Goal: Transaction & Acquisition: Purchase product/service

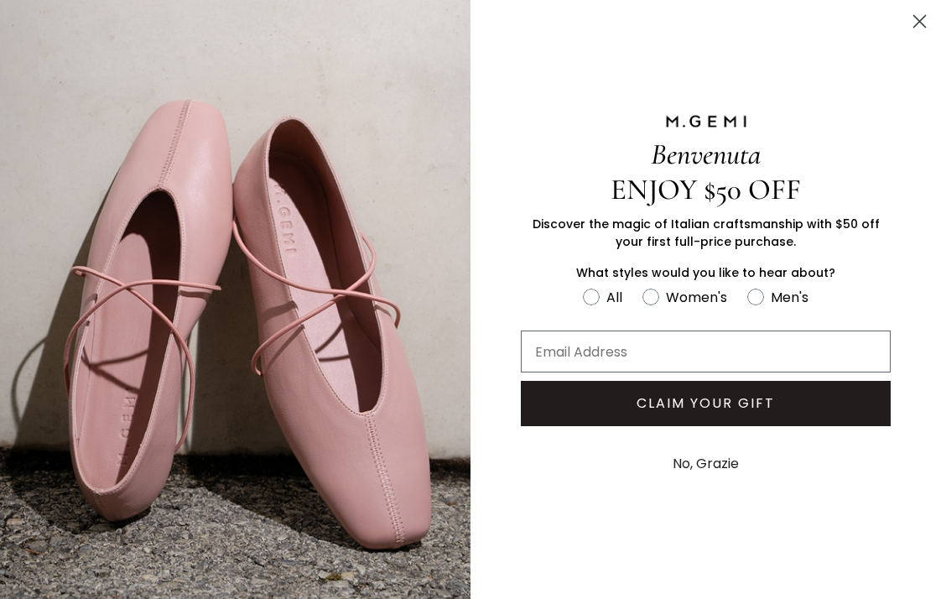
scroll to position [824, 0]
click at [918, 23] on icon "Close dialog" at bounding box center [921, 22] width 12 height 12
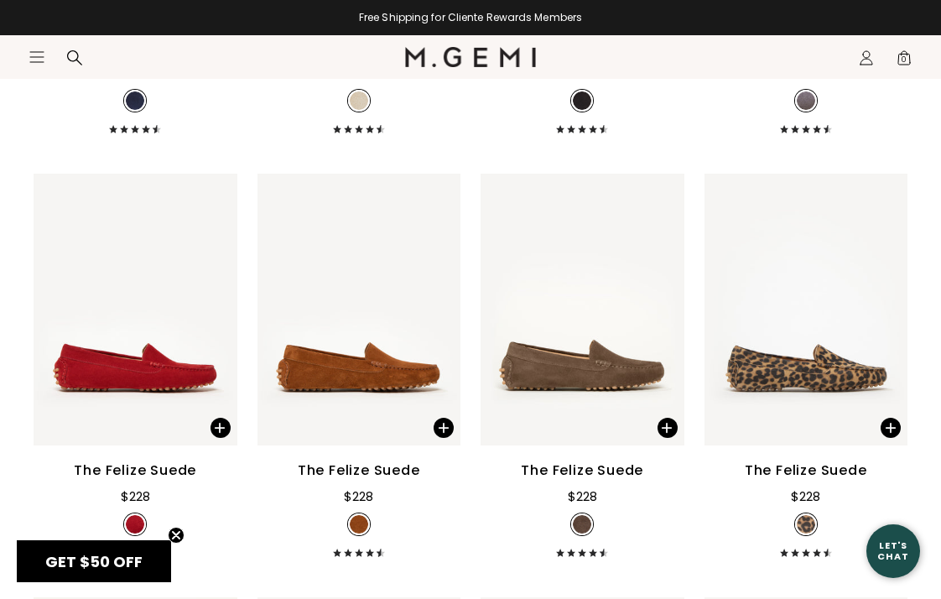
scroll to position [2720, 0]
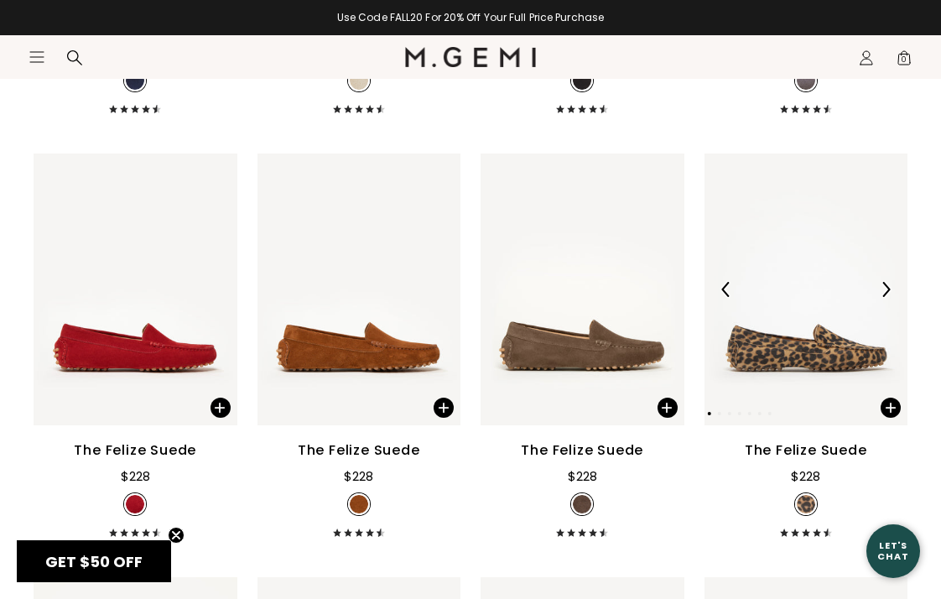
click at [805, 352] on img at bounding box center [807, 290] width 204 height 272
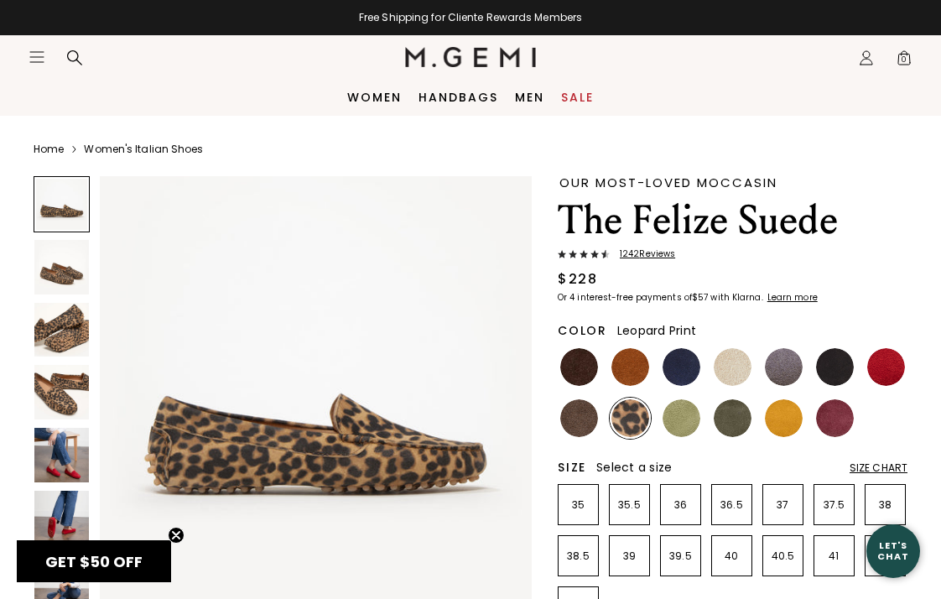
click at [425, 461] on img at bounding box center [316, 392] width 432 height 432
click at [587, 425] on img at bounding box center [579, 418] width 38 height 38
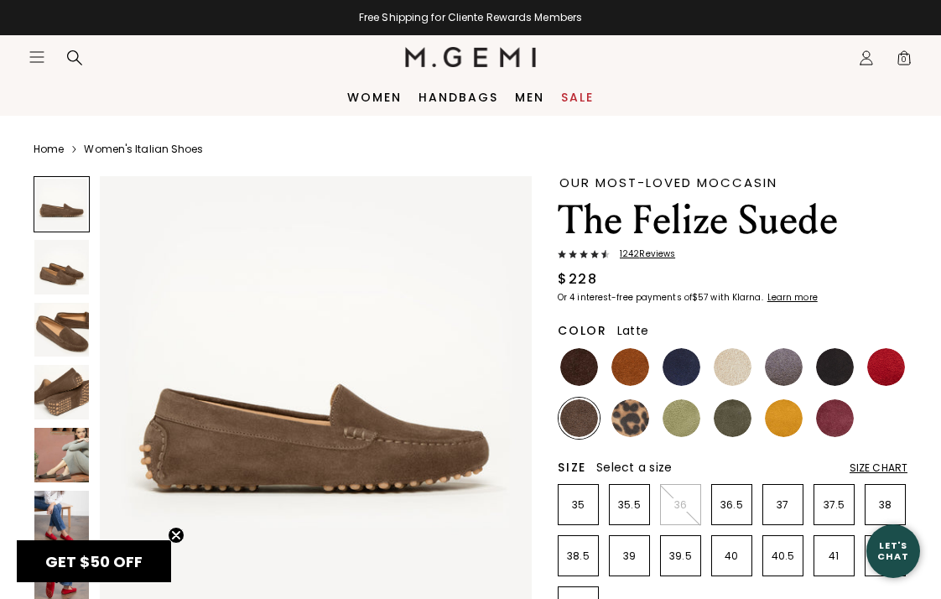
click at [734, 369] on img at bounding box center [733, 367] width 38 height 38
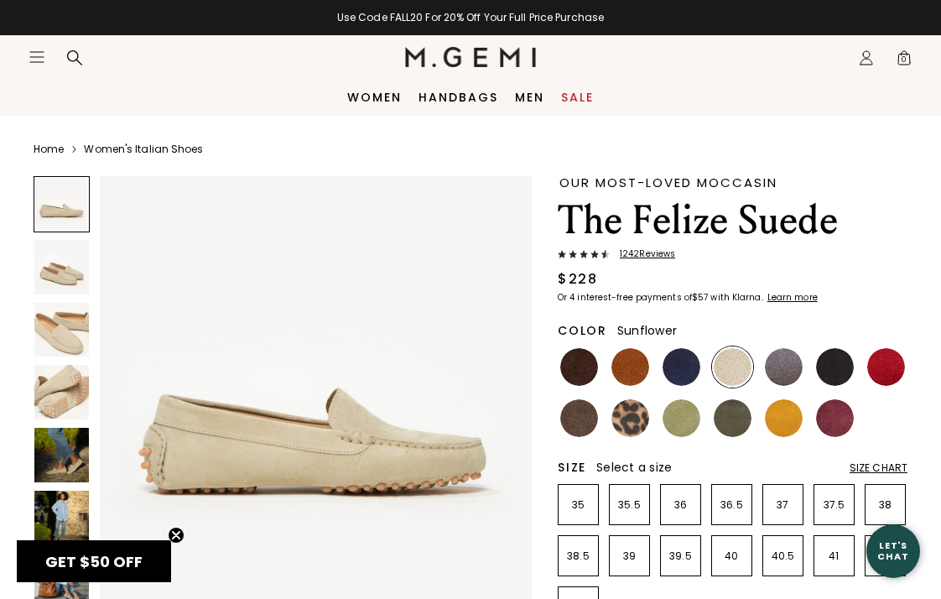
click at [788, 424] on img at bounding box center [784, 418] width 38 height 38
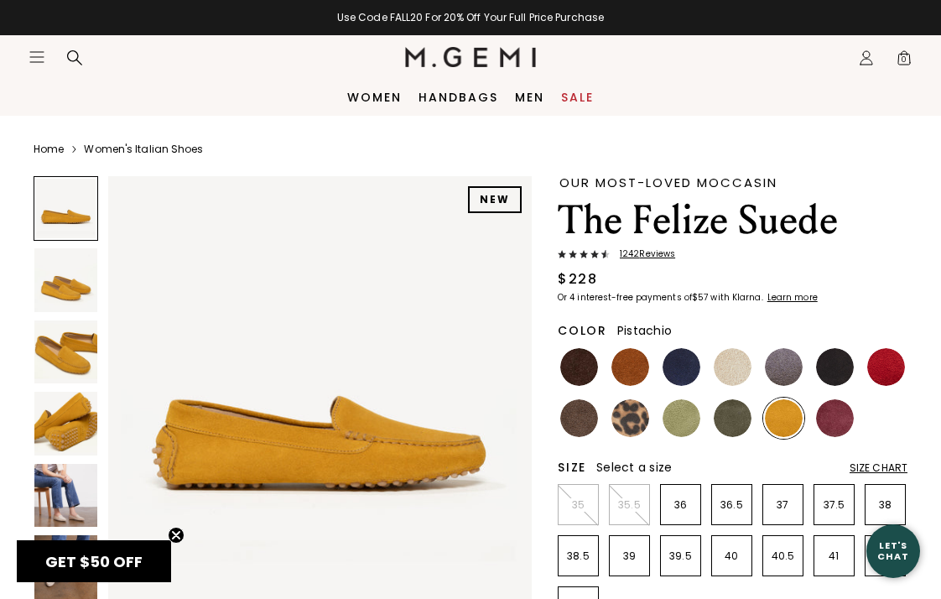
click at [691, 420] on img at bounding box center [682, 418] width 38 height 38
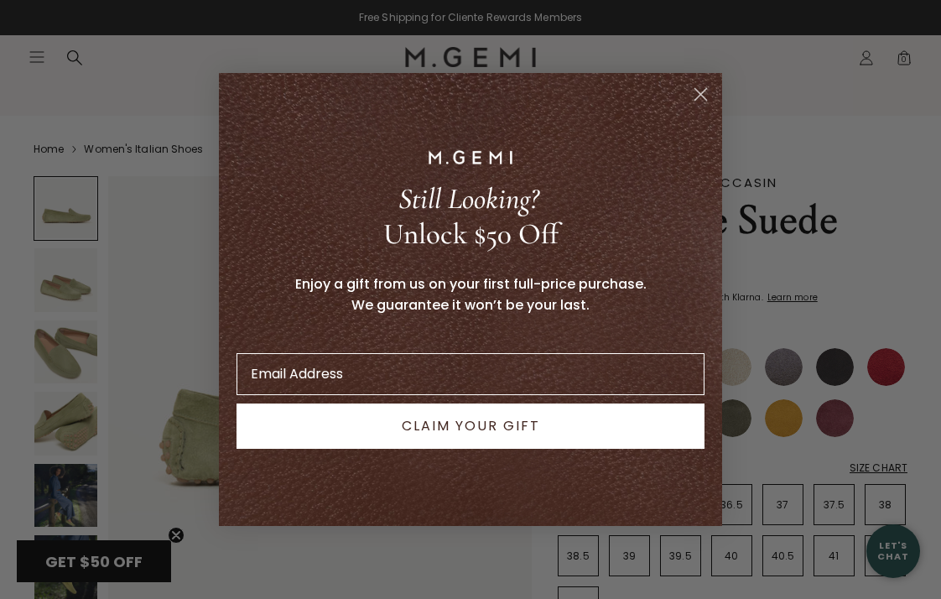
click at [701, 90] on circle "Close dialog" at bounding box center [701, 95] width 28 height 28
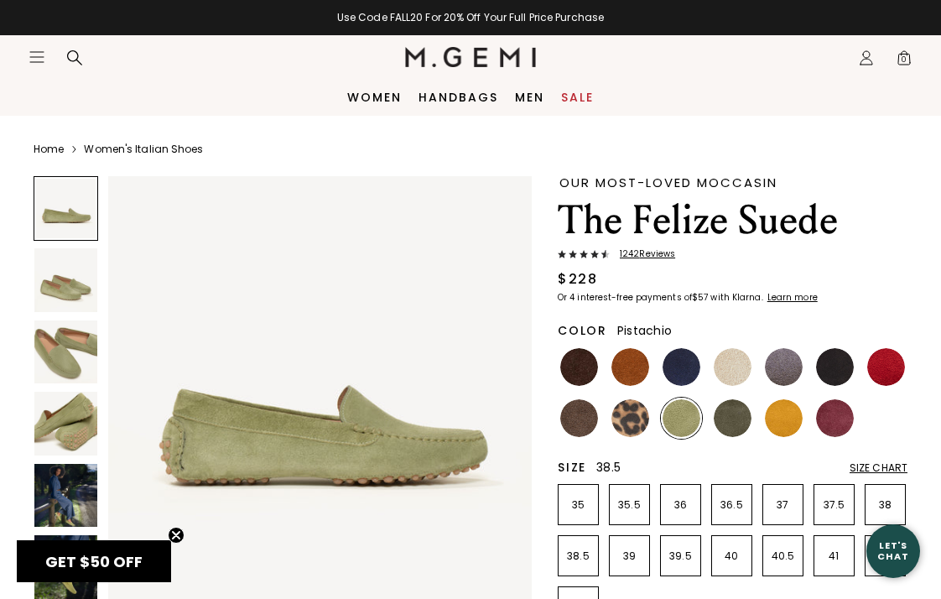
click at [579, 558] on p "38.5" at bounding box center [578, 556] width 39 height 13
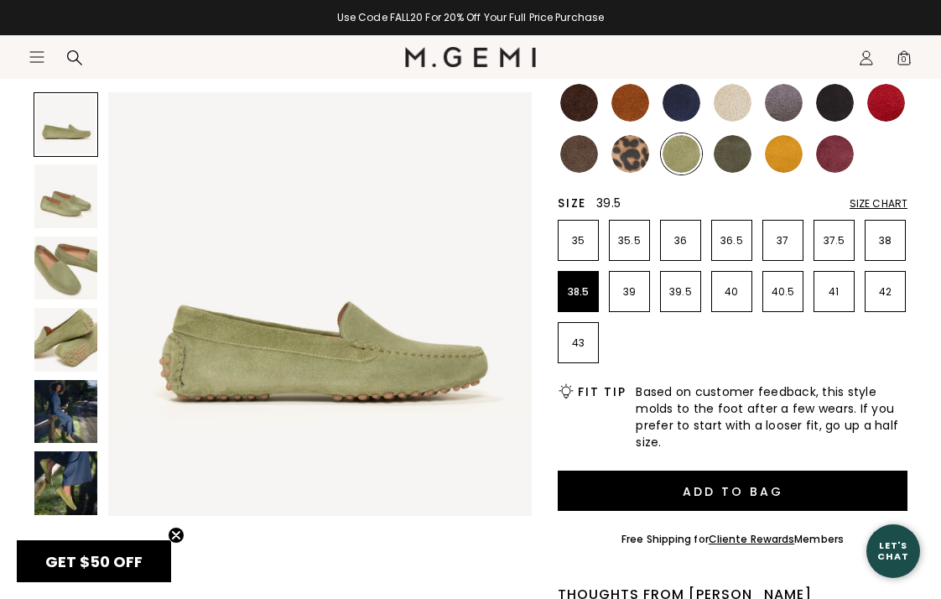
scroll to position [267, 0]
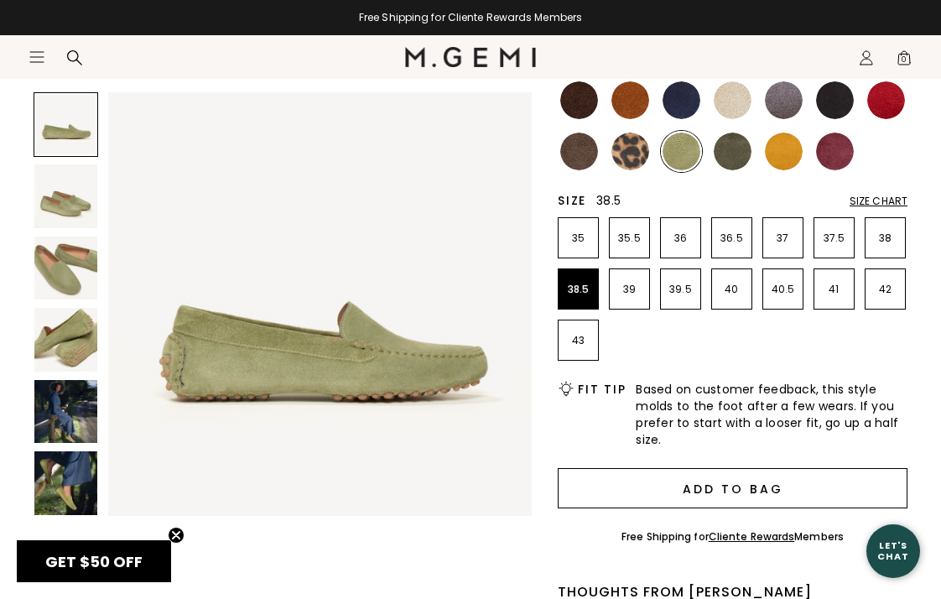
click at [675, 491] on button "Add to Bag" at bounding box center [733, 488] width 350 height 40
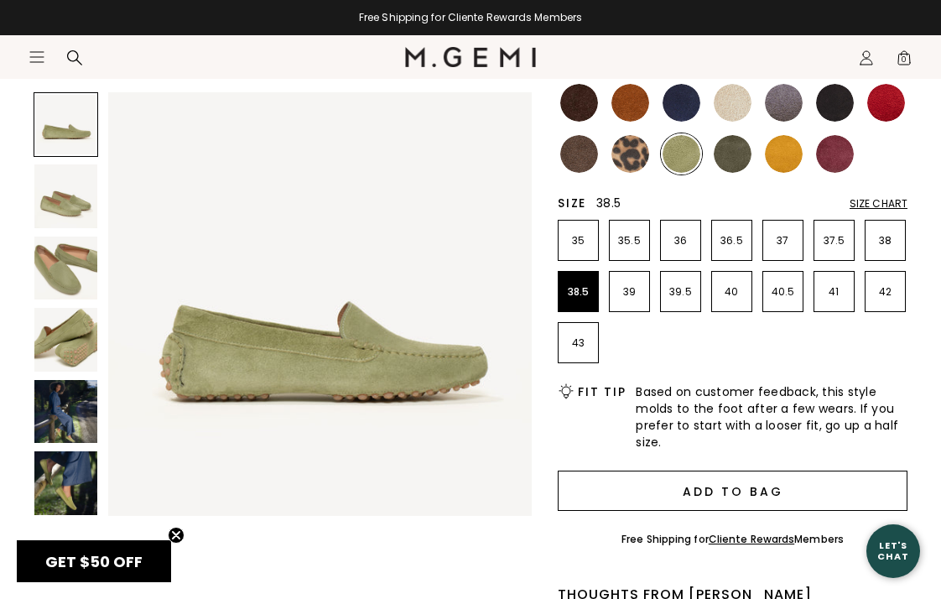
scroll to position [0, 0]
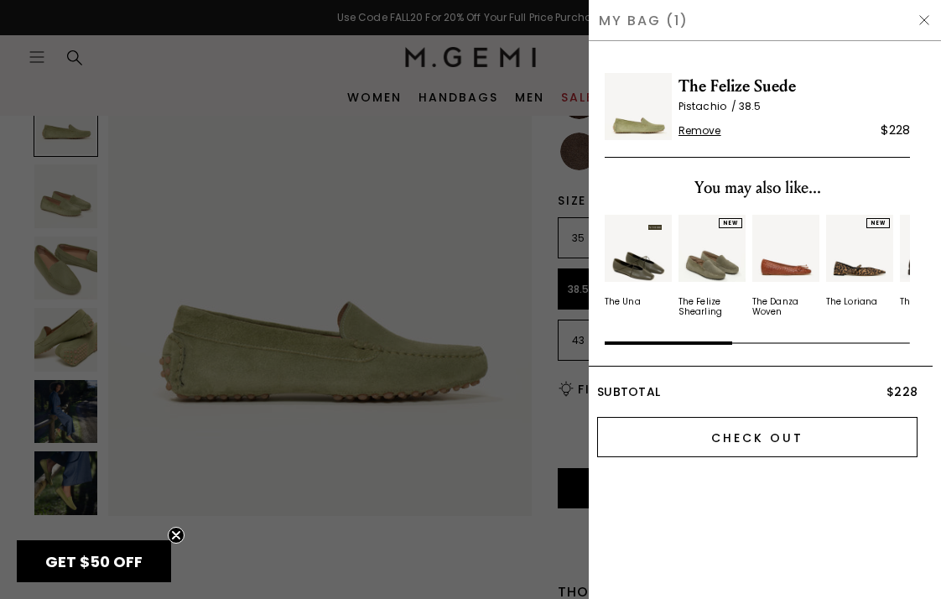
click at [764, 432] on input "Check Out" at bounding box center [757, 437] width 321 height 40
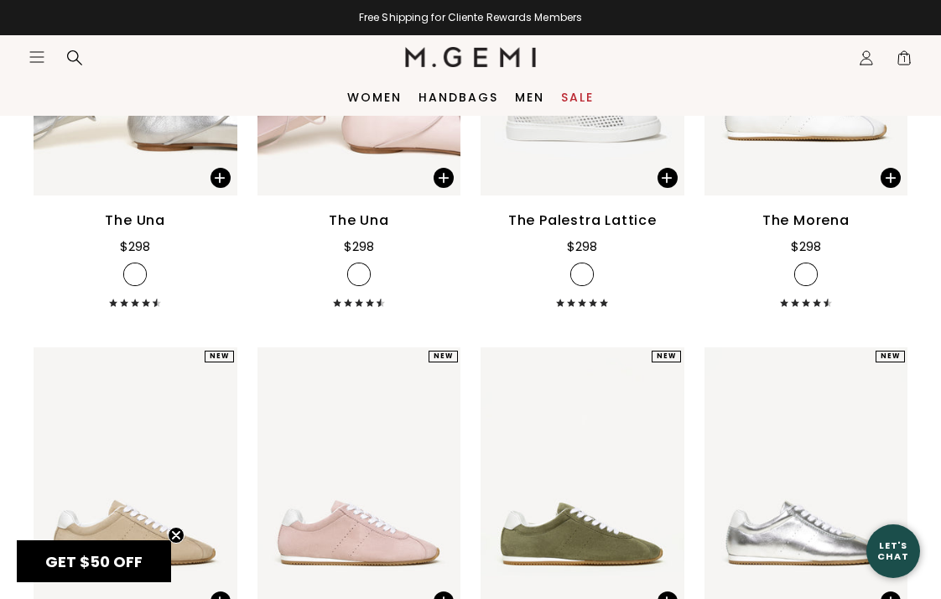
scroll to position [785, 0]
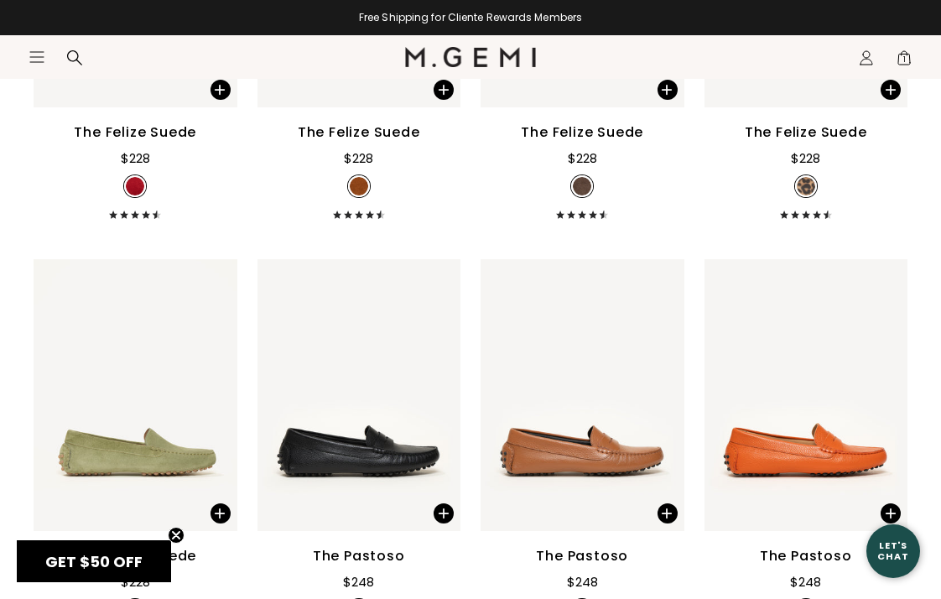
scroll to position [3041, 0]
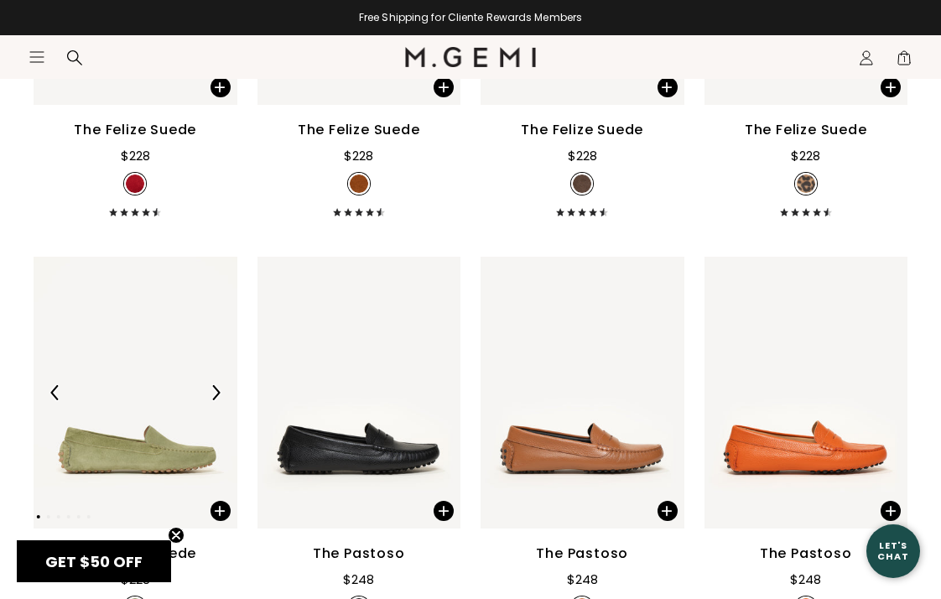
click at [201, 409] on img at bounding box center [136, 393] width 204 height 272
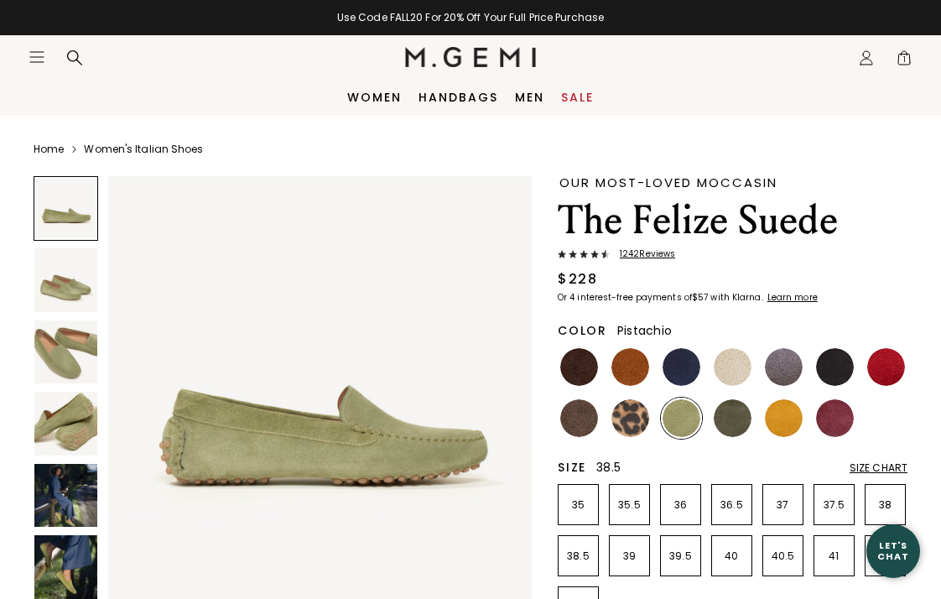
click at [586, 560] on p "38.5" at bounding box center [578, 556] width 39 height 13
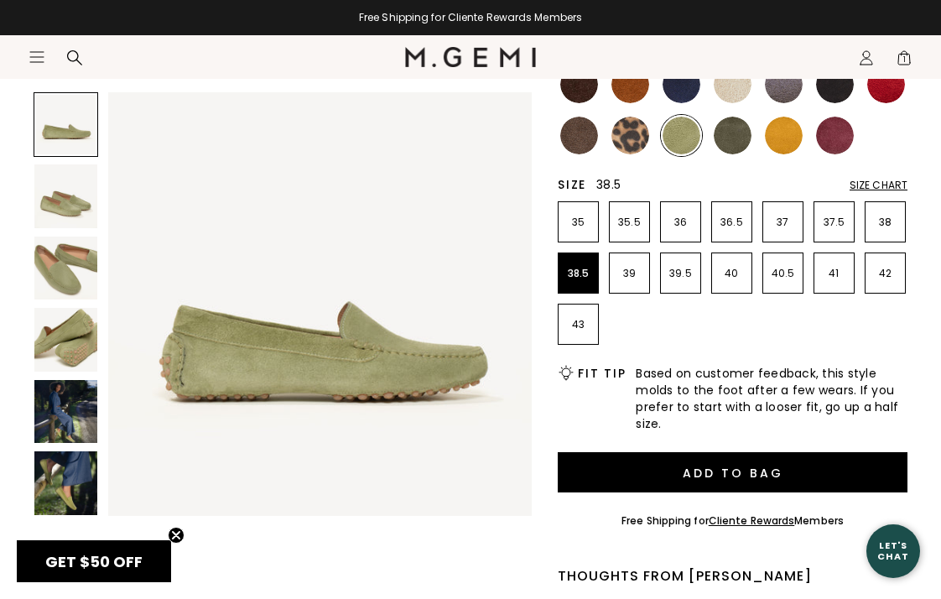
scroll to position [284, 0]
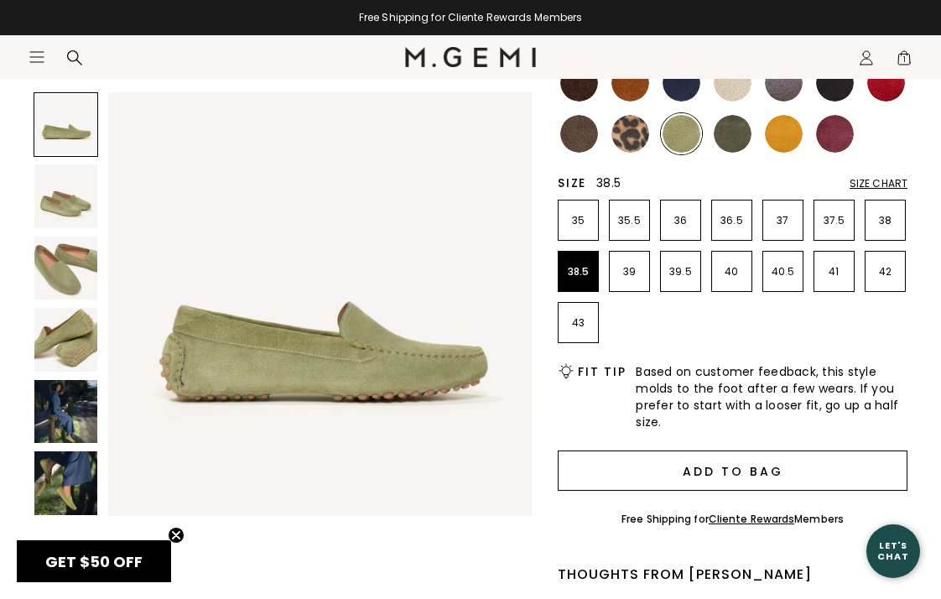
click at [725, 468] on button "Add to Bag" at bounding box center [733, 471] width 350 height 40
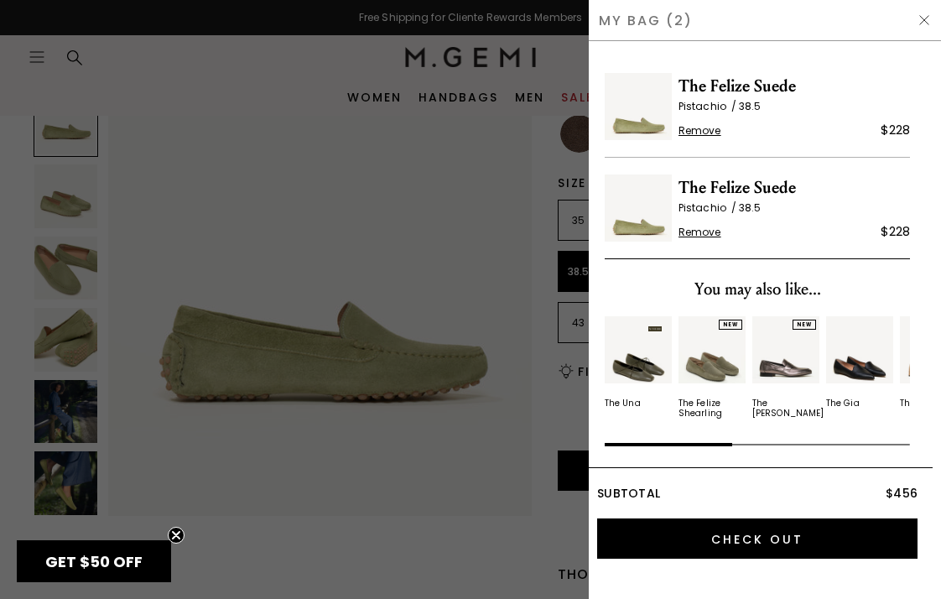
click at [706, 129] on span "Remove" at bounding box center [700, 130] width 43 height 13
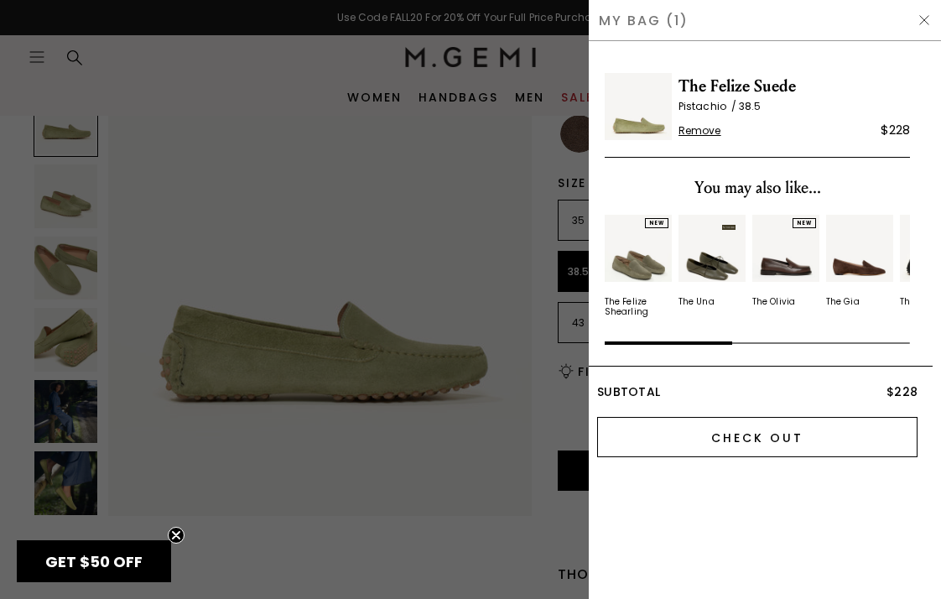
click at [779, 432] on input "Check Out" at bounding box center [757, 437] width 321 height 40
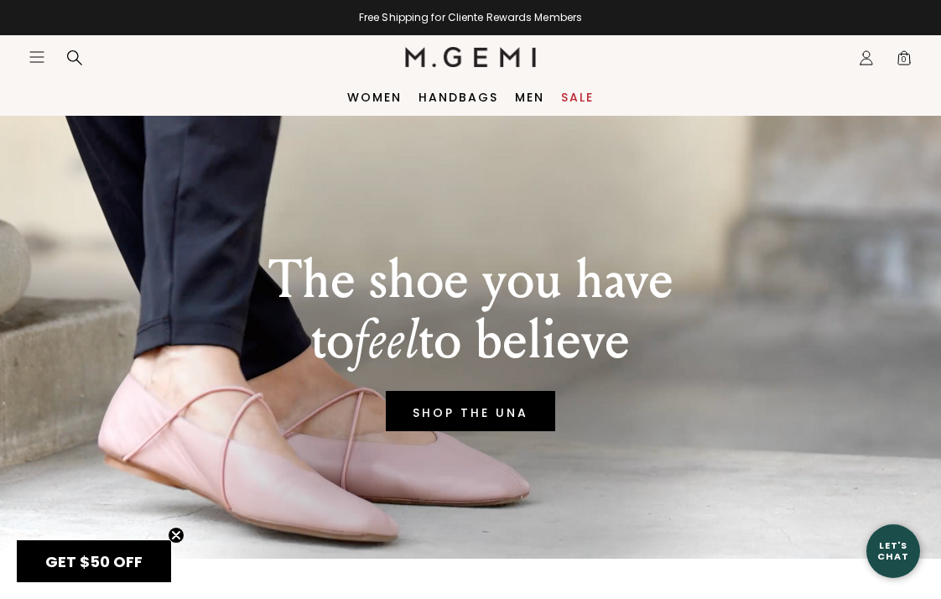
click at [581, 96] on link "Sale" at bounding box center [577, 97] width 33 height 13
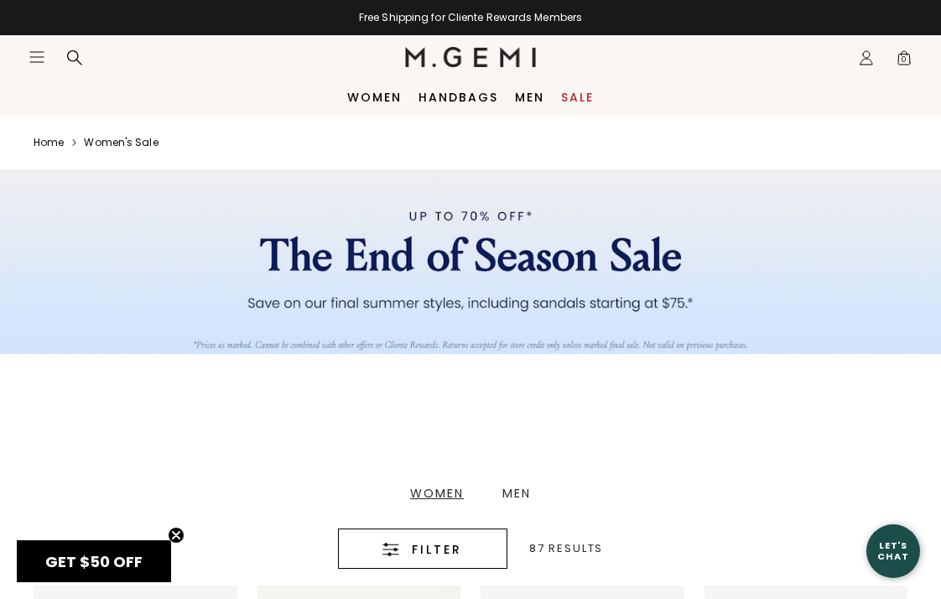
click at [74, 52] on icon at bounding box center [74, 58] width 17 height 17
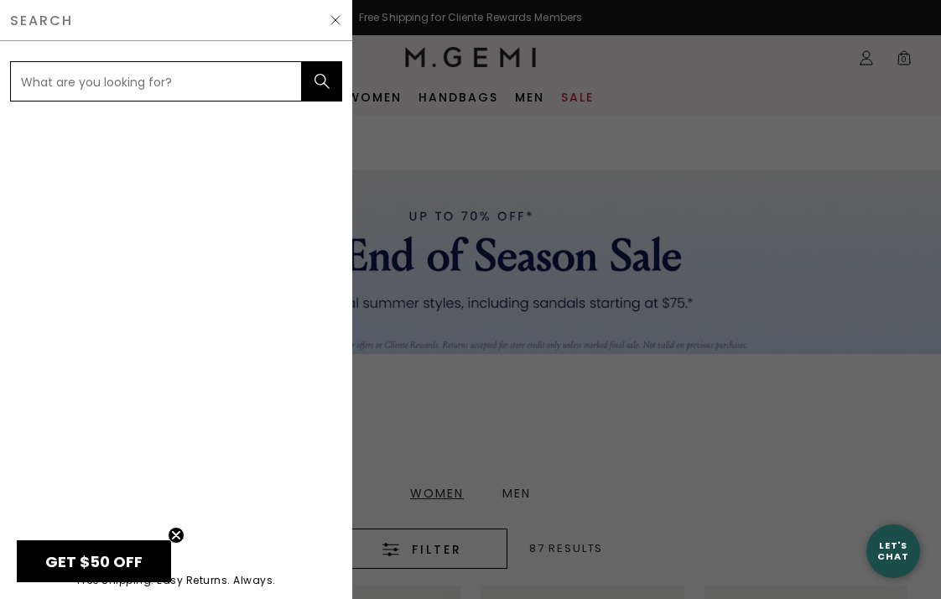
click at [81, 82] on input "text" at bounding box center [156, 81] width 292 height 40
type input "Felize"
click at [320, 77] on icon "submit" at bounding box center [322, 81] width 17 height 17
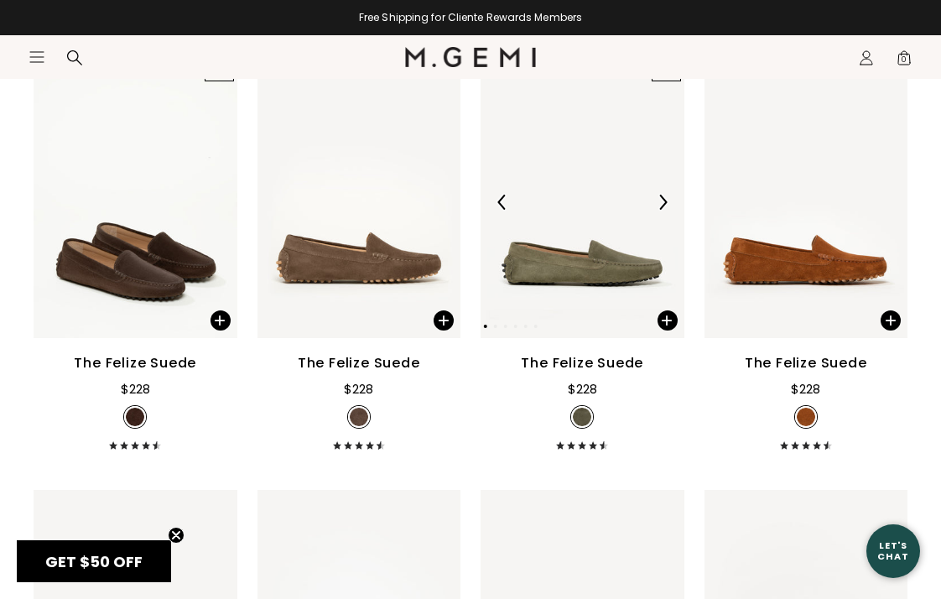
click at [582, 267] on img at bounding box center [583, 202] width 204 height 272
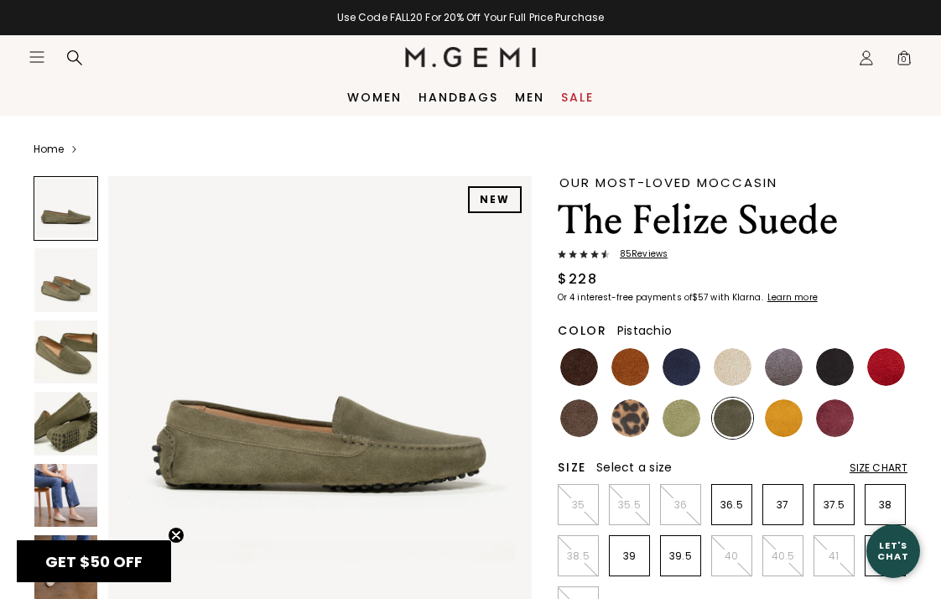
click at [680, 416] on img at bounding box center [682, 418] width 38 height 38
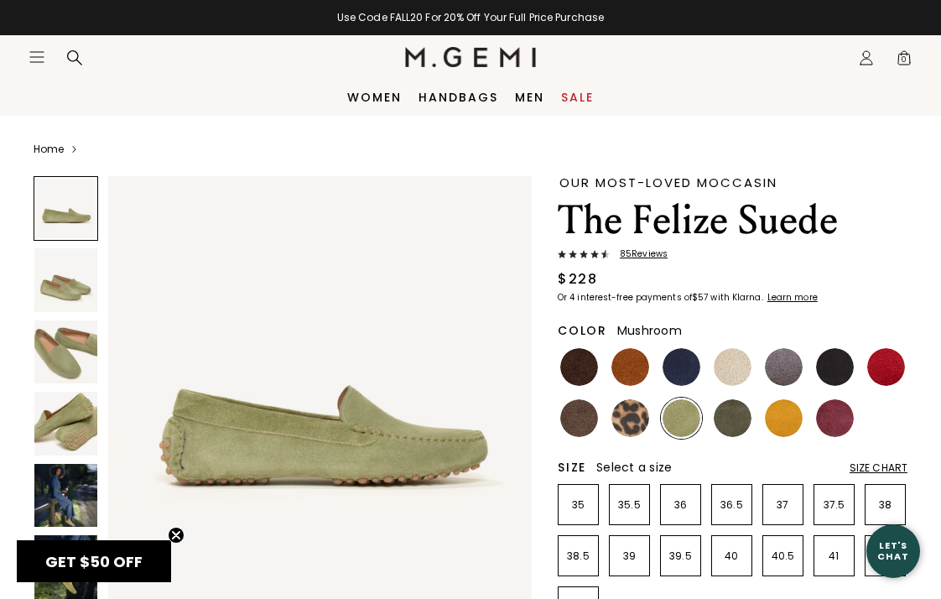
click at [586, 414] on img at bounding box center [579, 418] width 38 height 38
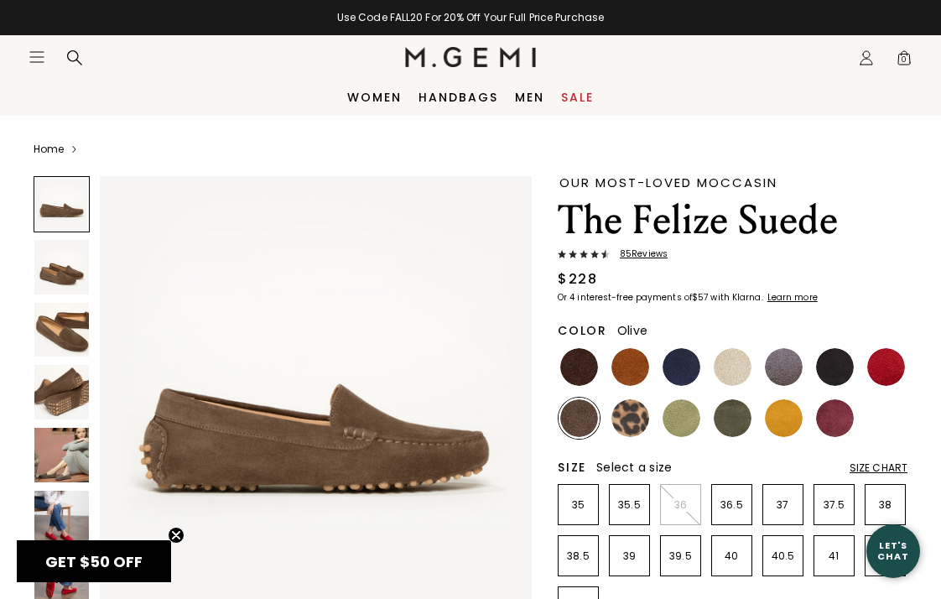
click at [738, 416] on img at bounding box center [733, 418] width 38 height 38
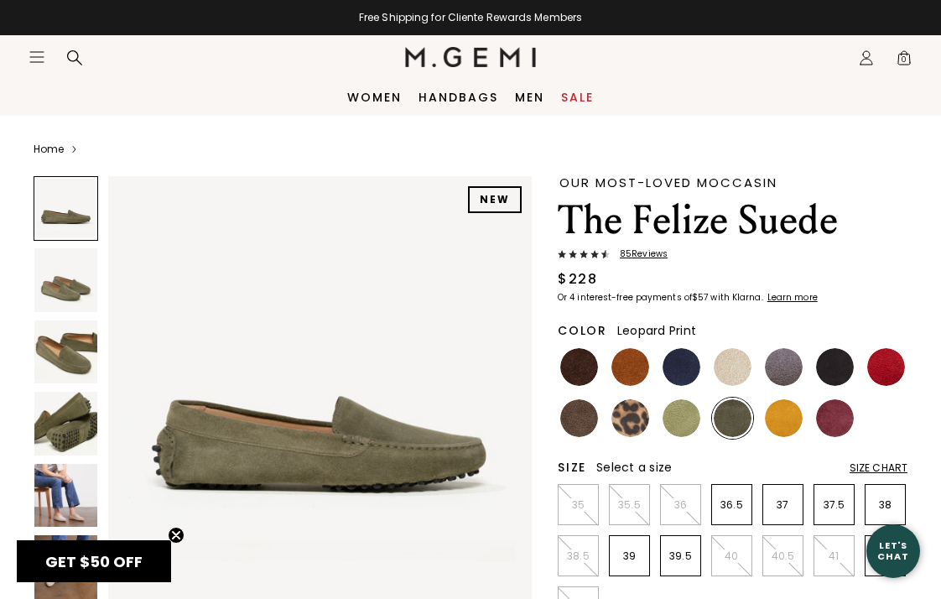
click at [630, 417] on img at bounding box center [631, 418] width 38 height 38
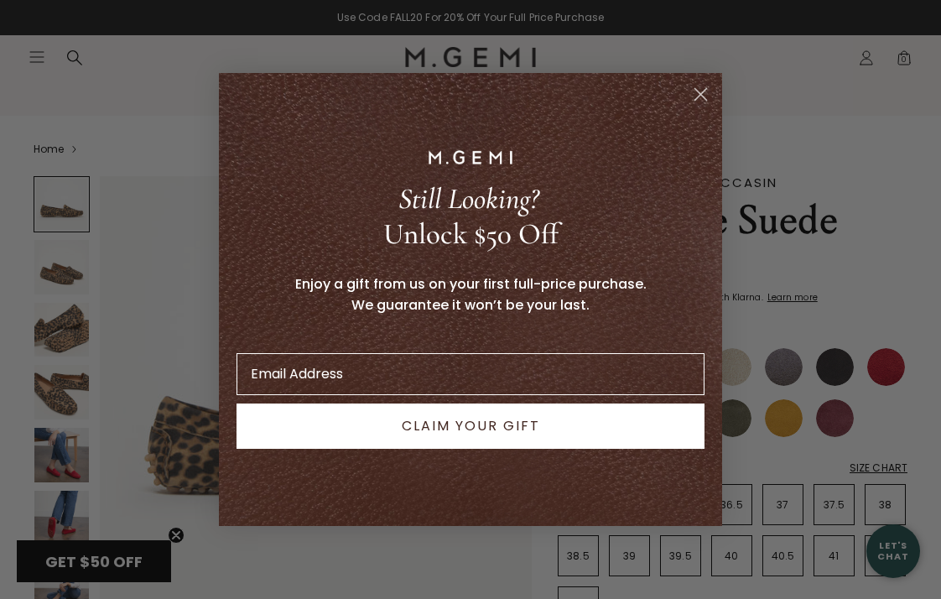
click at [700, 96] on icon "Close dialog" at bounding box center [702, 95] width 12 height 12
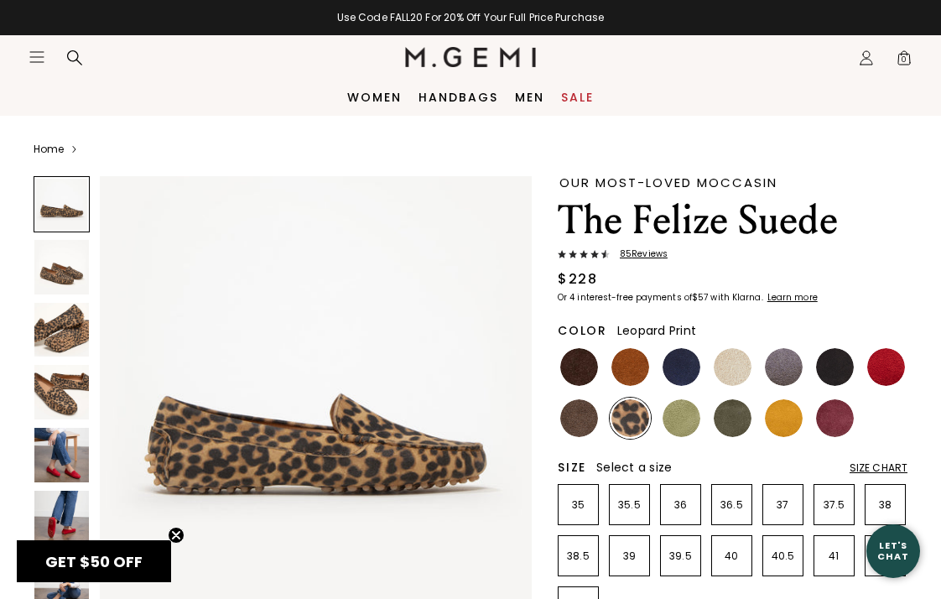
click at [318, 398] on img at bounding box center [316, 392] width 432 height 432
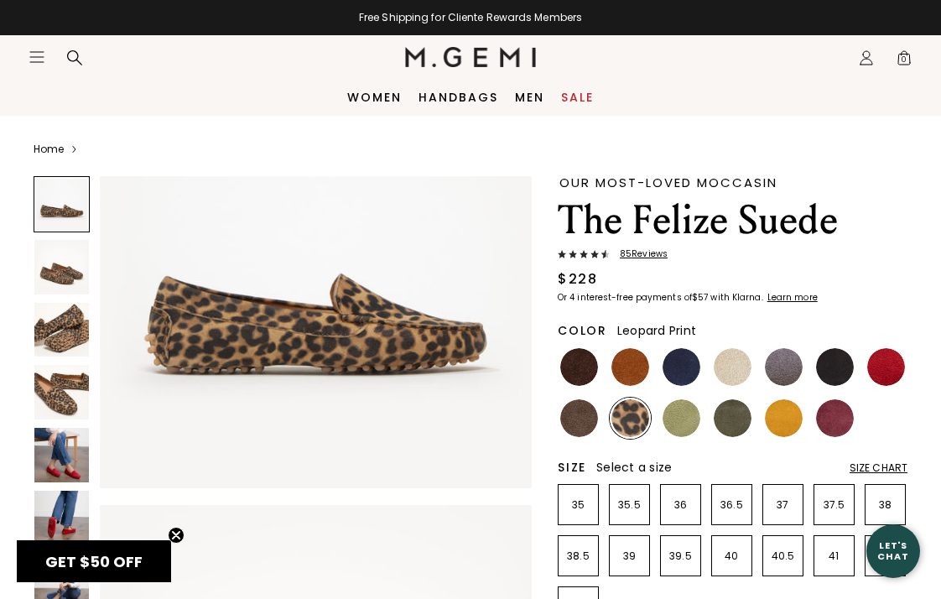
scroll to position [123, 0]
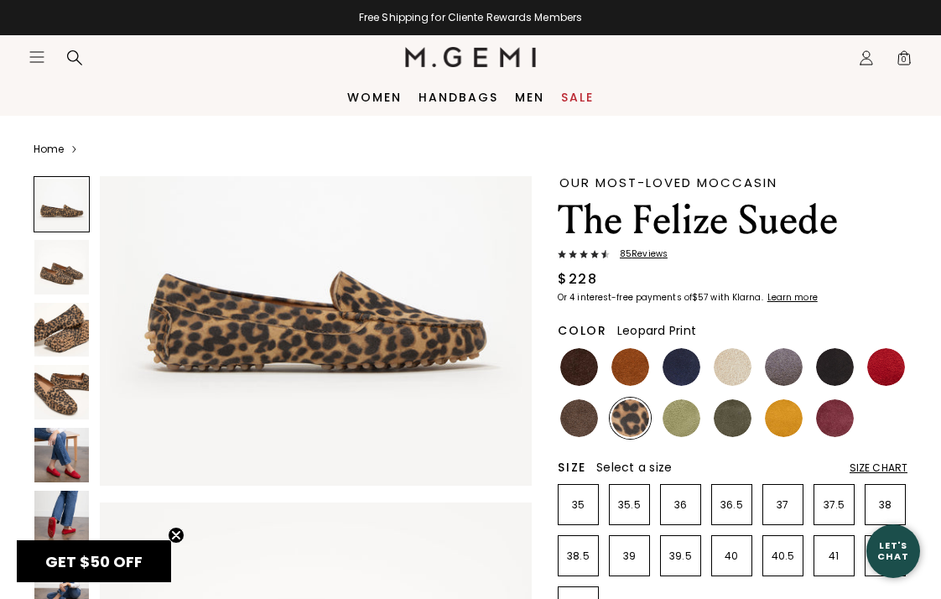
click at [70, 324] on img at bounding box center [61, 330] width 55 height 55
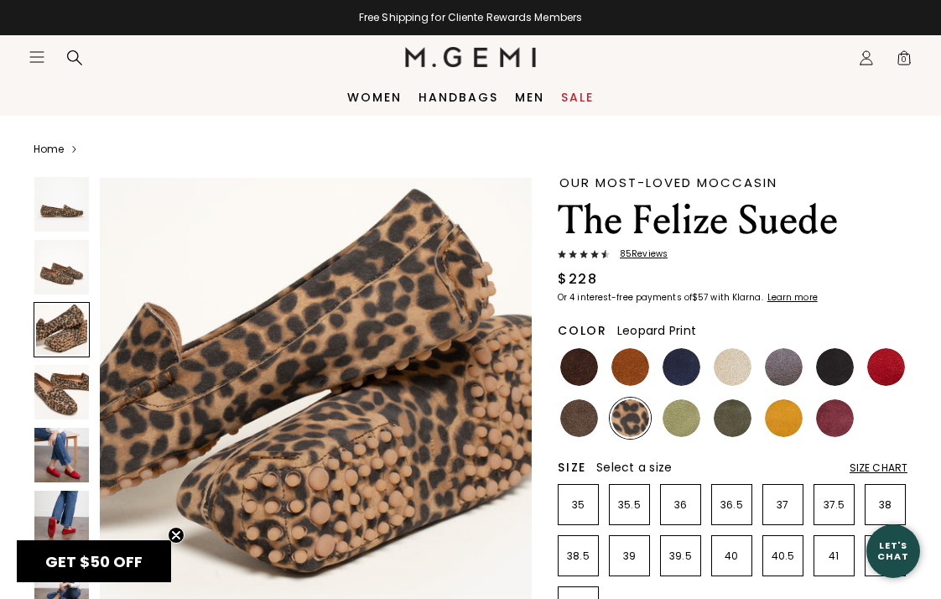
scroll to position [899, 0]
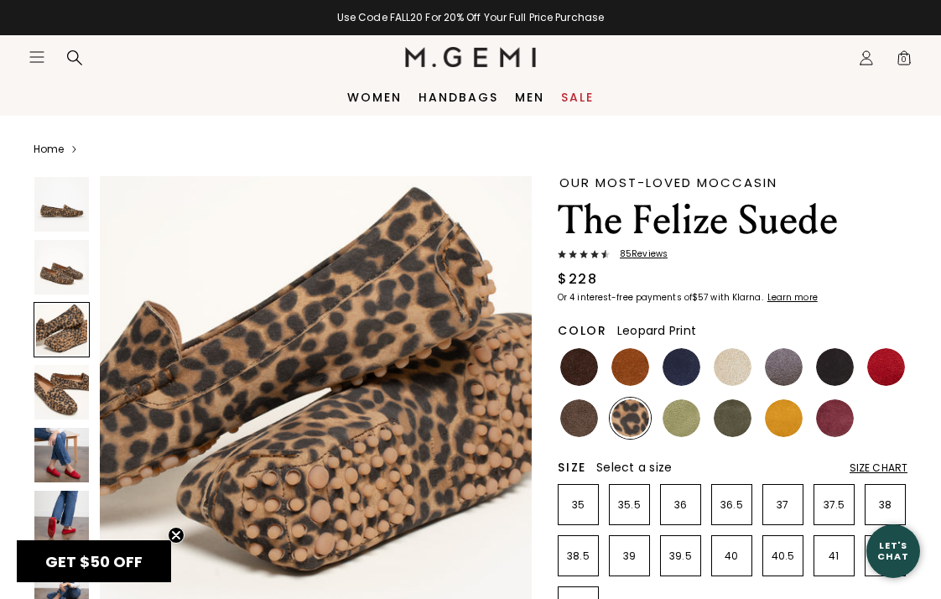
click at [70, 275] on img at bounding box center [61, 267] width 55 height 55
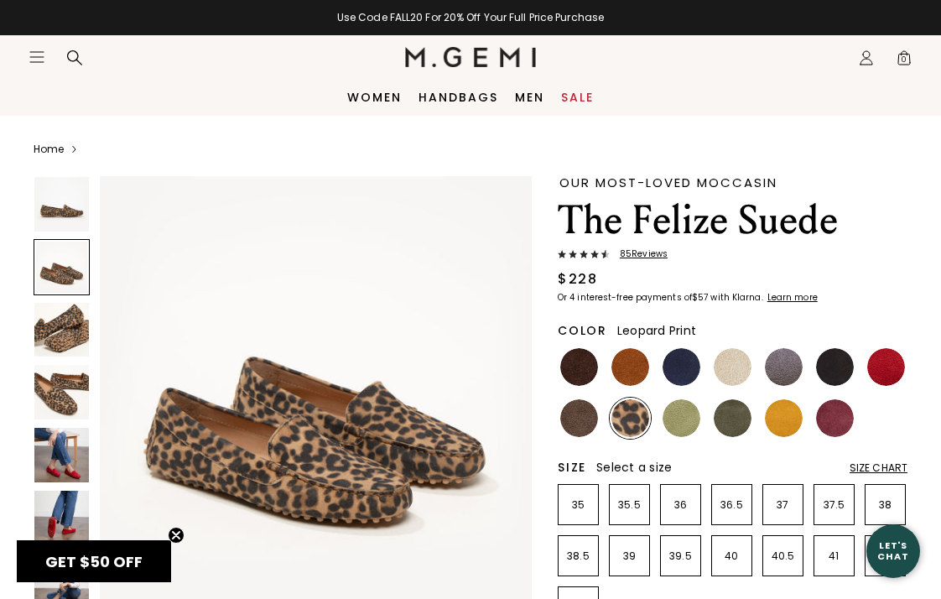
scroll to position [449, 0]
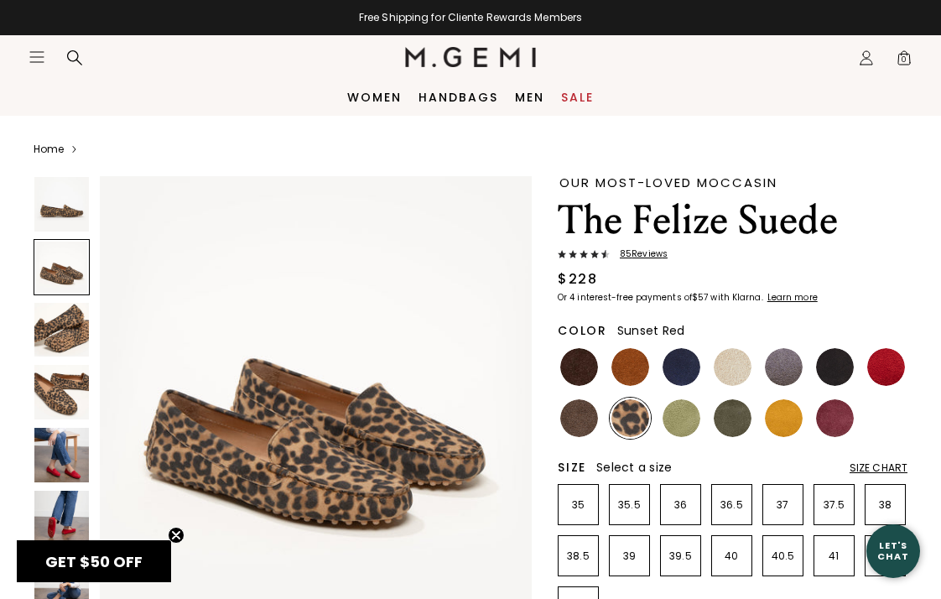
click at [894, 365] on img at bounding box center [887, 367] width 38 height 38
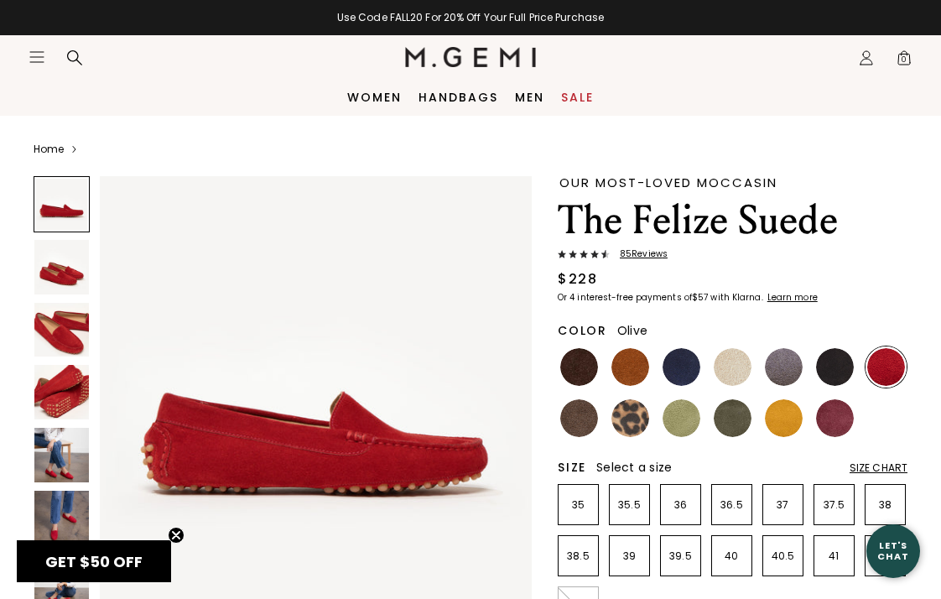
click at [736, 417] on img at bounding box center [733, 418] width 38 height 38
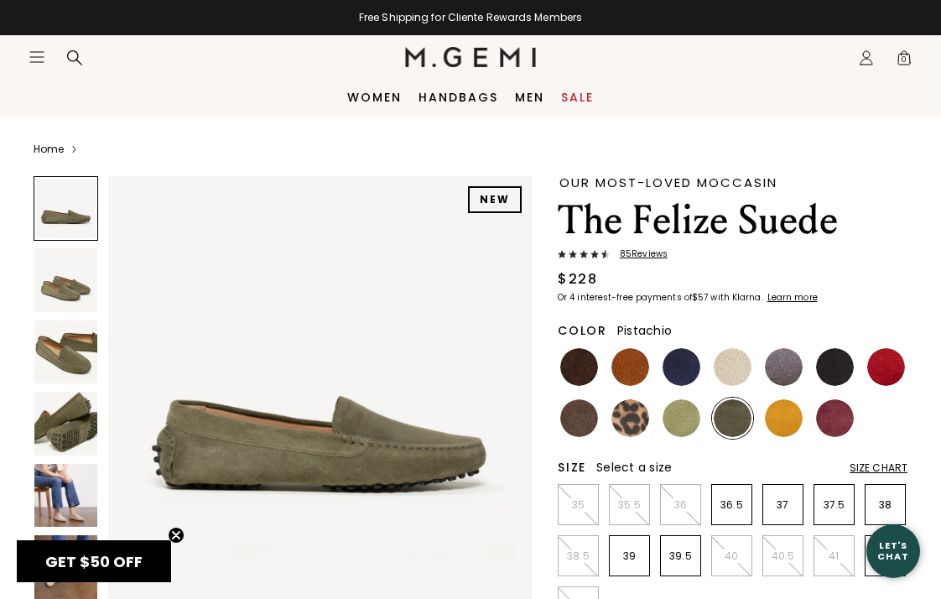
click at [691, 419] on img at bounding box center [682, 418] width 38 height 38
